Goal: Task Accomplishment & Management: Use online tool/utility

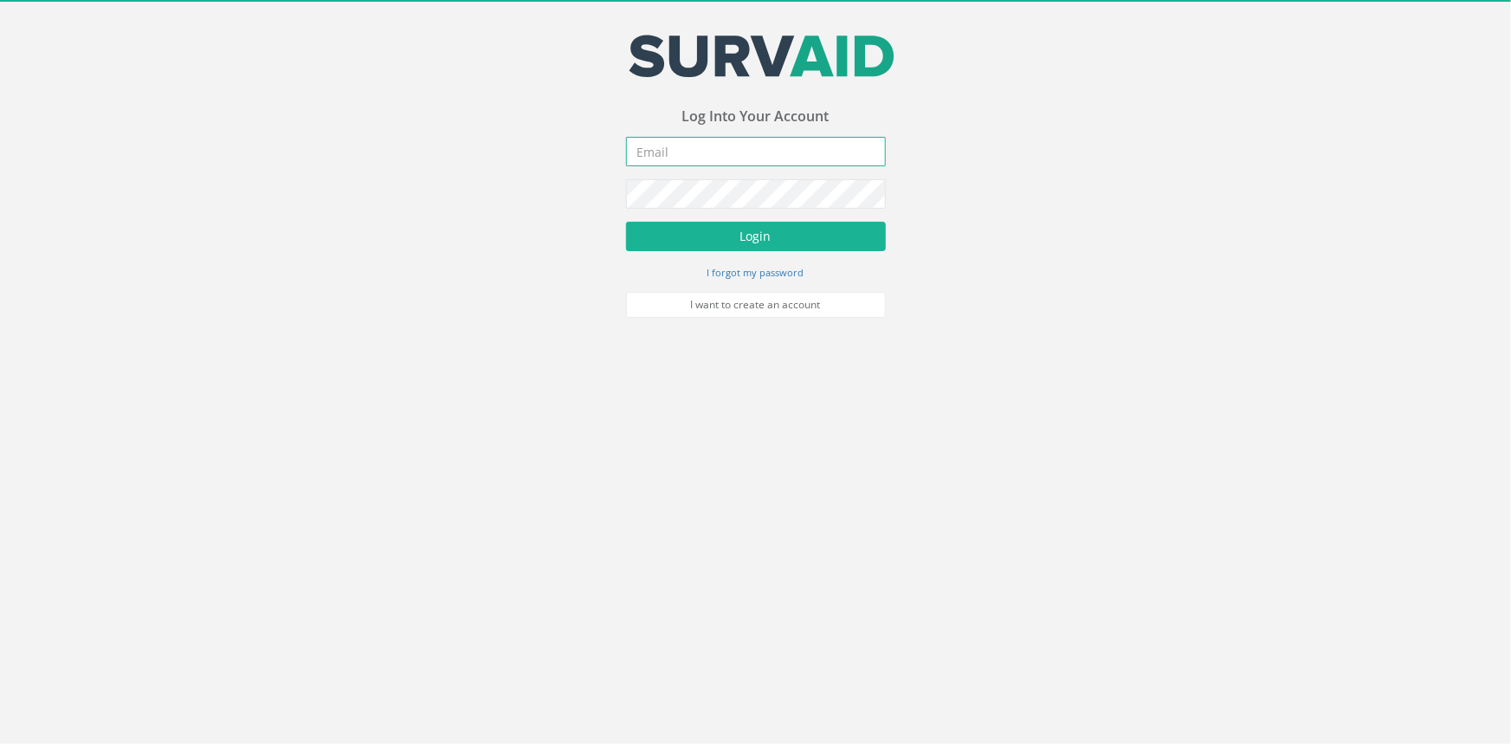
click at [684, 152] on input "email" at bounding box center [756, 151] width 260 height 29
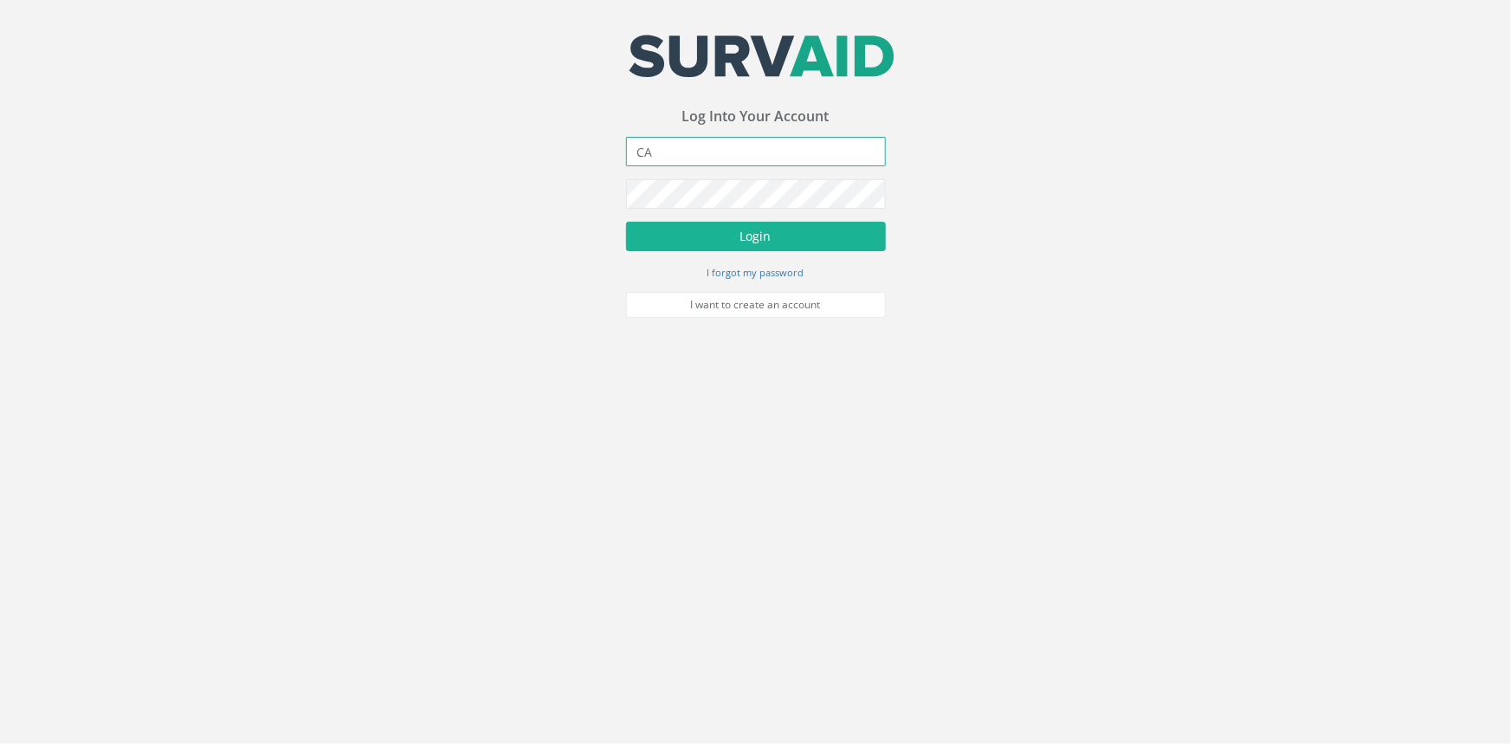
type input "C"
type input "[PERSON_NAME][EMAIL_ADDRESS][PERSON_NAME][DOMAIN_NAME]"
click at [626, 222] on button "Login" at bounding box center [756, 236] width 260 height 29
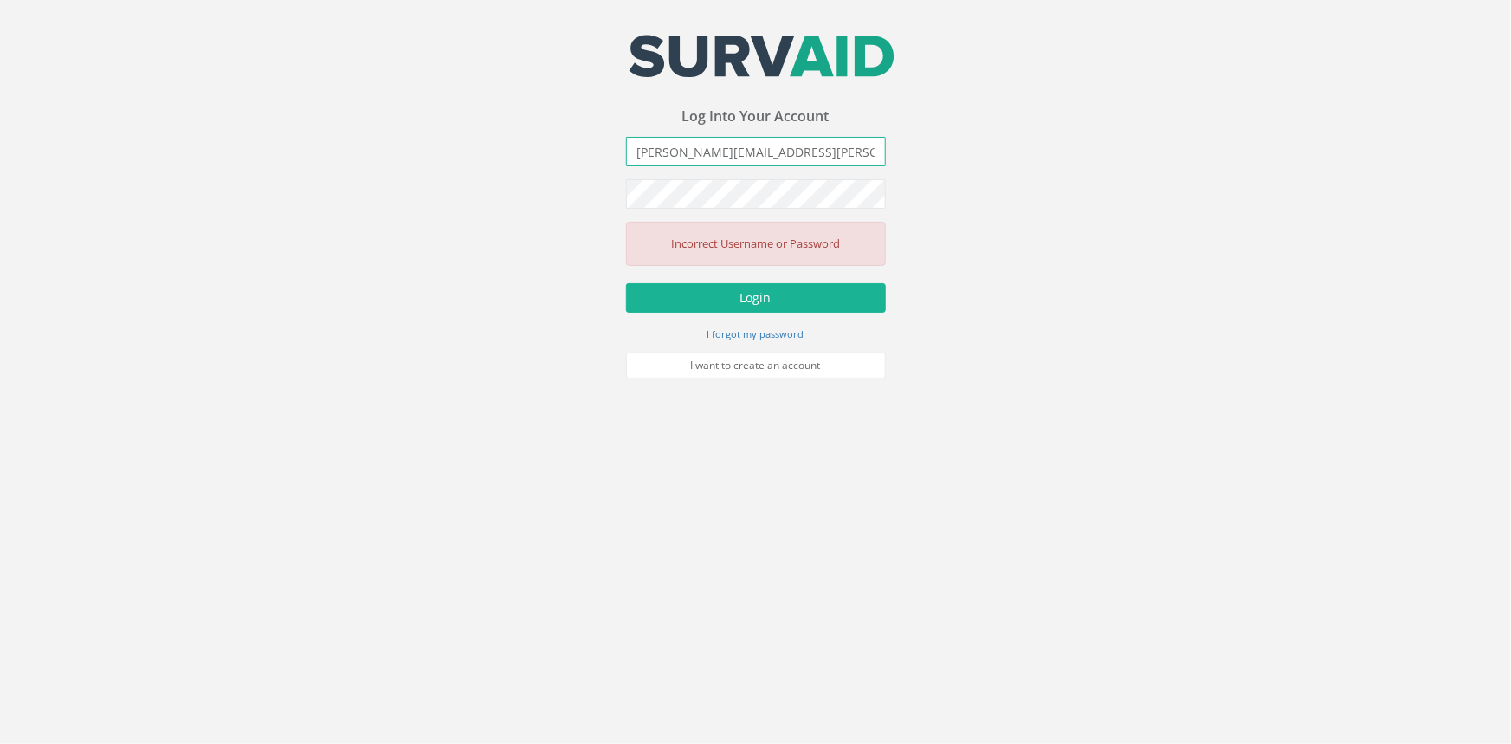
click at [863, 152] on input "[PERSON_NAME][EMAIL_ADDRESS][PERSON_NAME][DOMAIN_NAME]" at bounding box center [756, 151] width 260 height 29
click at [430, 207] on div "Your email address was sucessfully verified - please login below to continue Yo…" at bounding box center [755, 189] width 1511 height 378
click at [626, 283] on button "Login" at bounding box center [756, 297] width 260 height 29
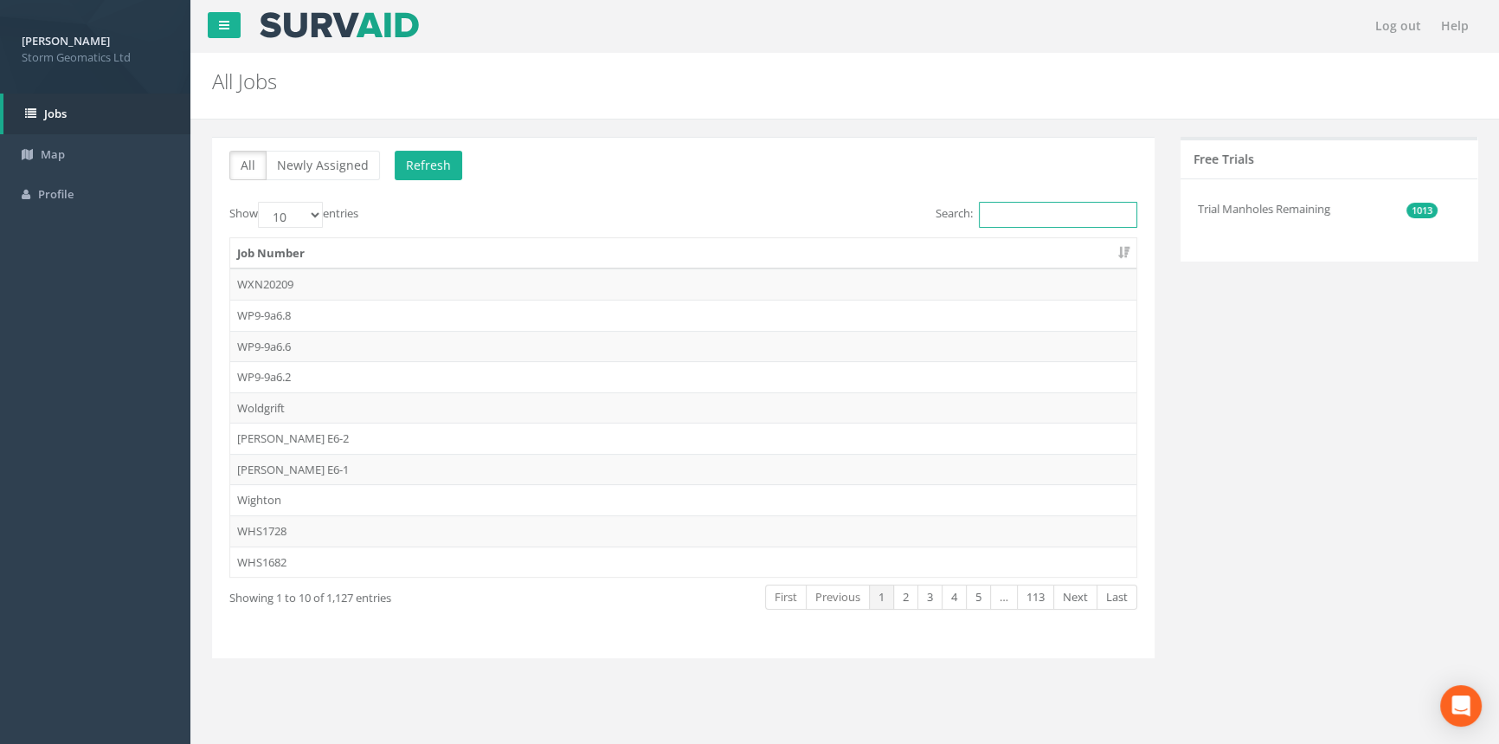
click at [1065, 206] on input "Search:" at bounding box center [1058, 215] width 158 height 26
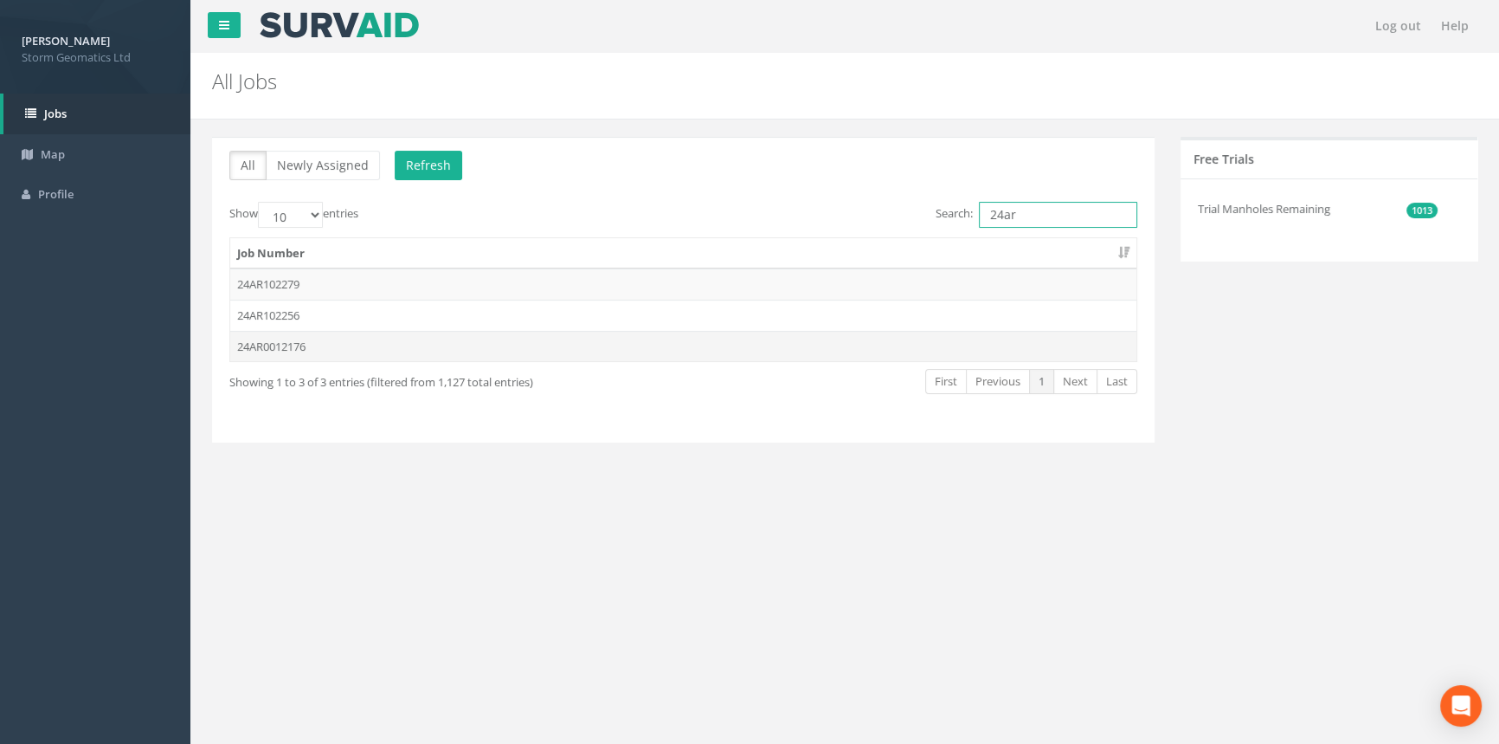
type input "24ar"
click at [428, 348] on td "24AR0012176" at bounding box center [683, 346] width 906 height 31
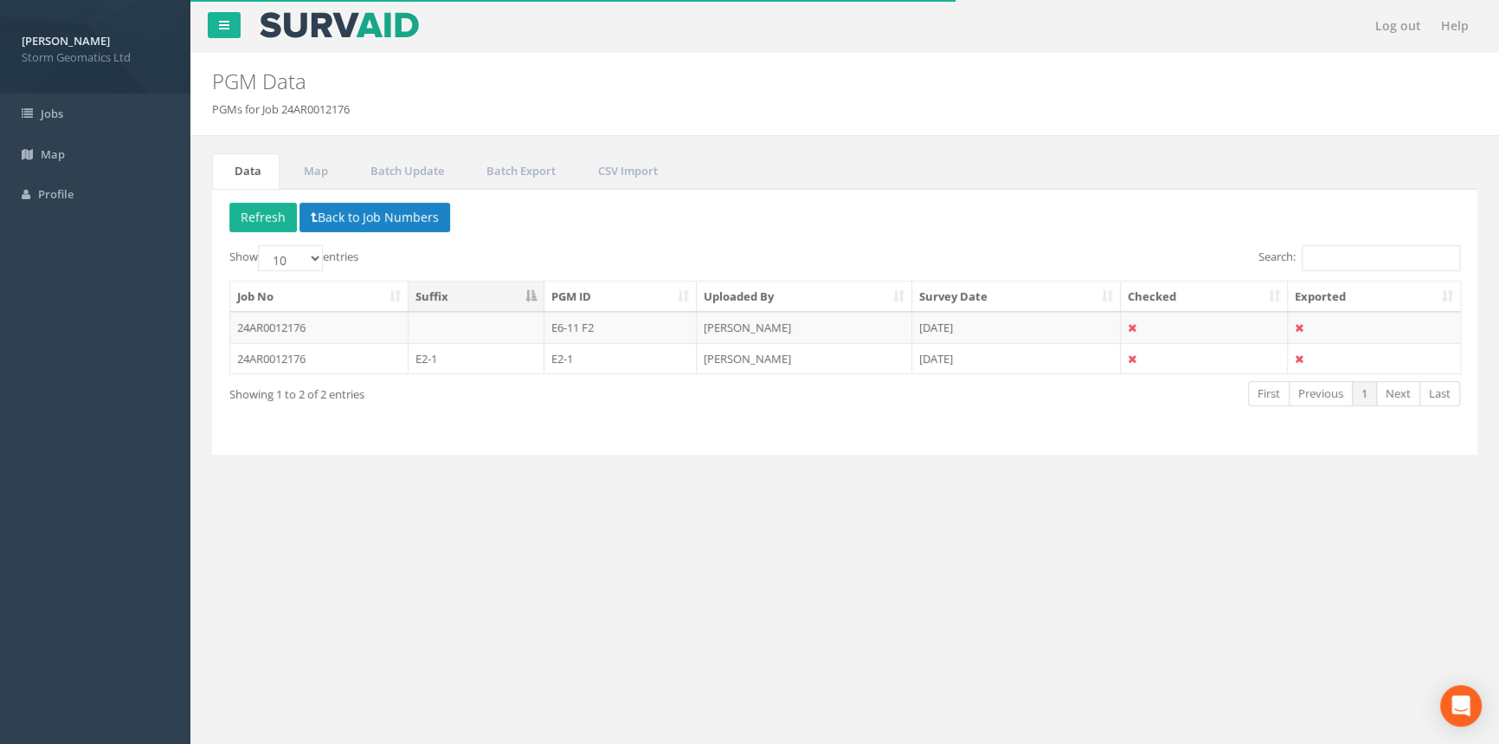
click at [983, 656] on div "Log out Help PGM Data PGMs for Job 24AR0012176 × There was an error fetching th…" at bounding box center [844, 519] width 1309 height 1039
click at [379, 216] on button "Back to Job Numbers" at bounding box center [375, 217] width 151 height 29
